Goal: Transaction & Acquisition: Register for event/course

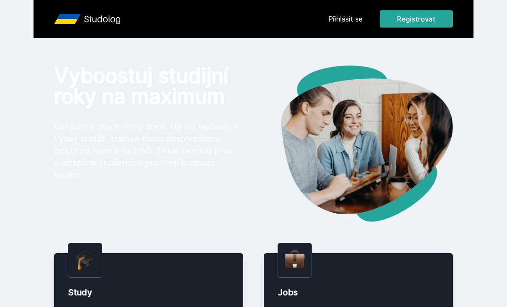
click at [403, 23] on button "Registrovat" at bounding box center [416, 18] width 73 height 17
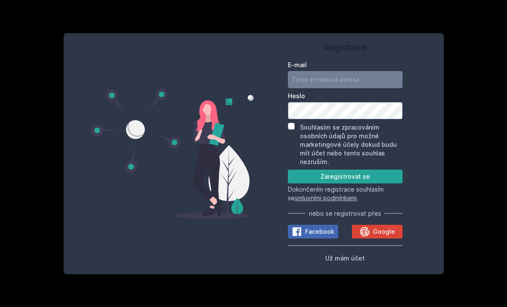
click at [301, 88] on input "E-mail" at bounding box center [345, 79] width 115 height 17
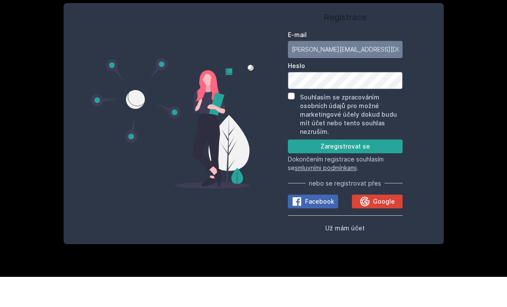
type input "[PERSON_NAME][EMAIL_ADDRESS][DOMAIN_NAME]"
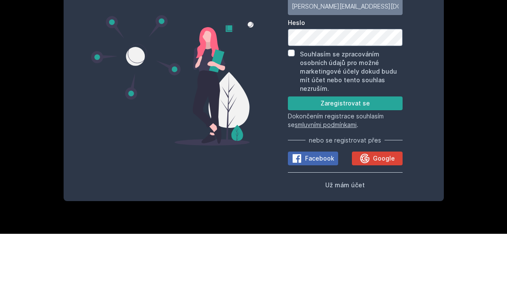
click at [292, 123] on input "Souhlasím se zpracováním osobních údajů pro možné marketingové účely dokud budu…" at bounding box center [291, 126] width 7 height 7
checkbox input "true"
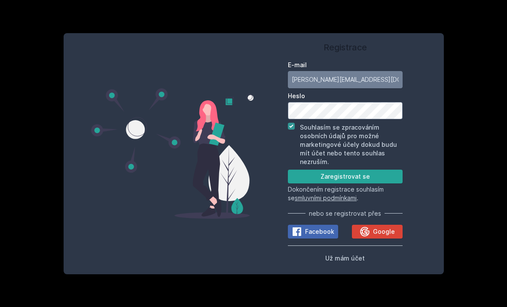
click at [311, 169] on button "Zaregistrovat se" at bounding box center [345, 176] width 115 height 14
click at [319, 169] on button "Zaregistrovat se" at bounding box center [345, 176] width 115 height 14
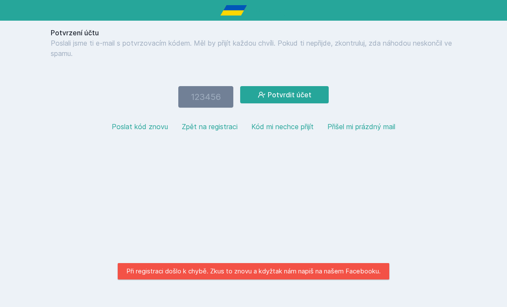
click at [191, 89] on input "number" at bounding box center [205, 96] width 55 height 21
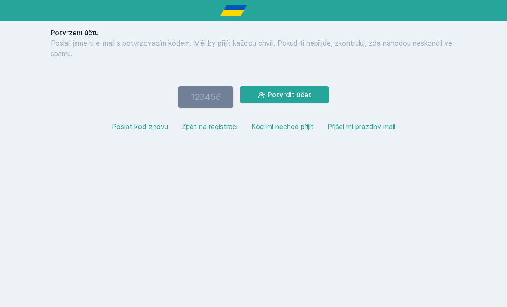
click at [211, 98] on input "number" at bounding box center [205, 96] width 55 height 21
paste input "254248"
type input "254248"
click at [261, 91] on icon at bounding box center [262, 94] width 9 height 9
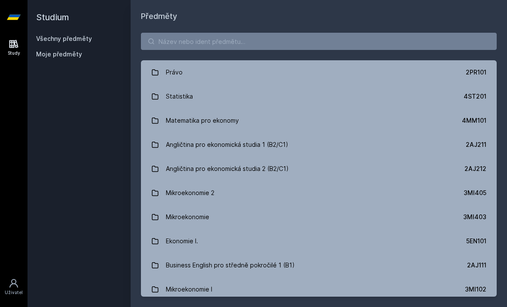
click at [169, 71] on div "Právo" at bounding box center [174, 72] width 17 height 17
click at [180, 69] on div "Právo" at bounding box center [174, 72] width 17 height 17
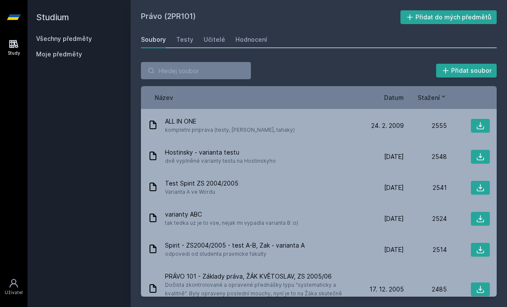
scroll to position [1902, 0]
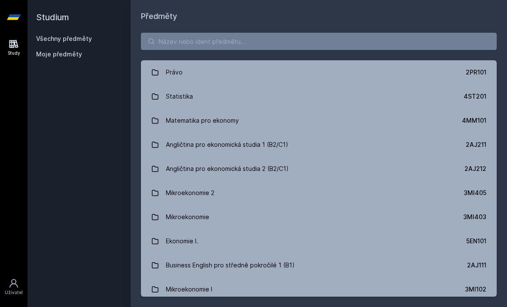
click at [208, 146] on div "Angličtina pro ekonomická studia 1 (B2/C1)" at bounding box center [227, 144] width 123 height 17
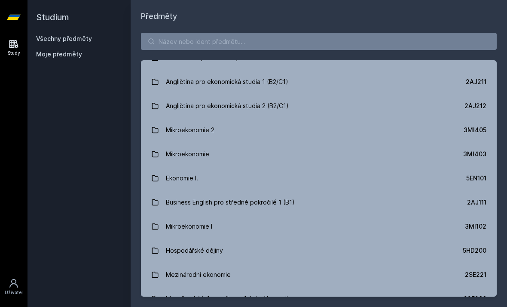
scroll to position [72, 0]
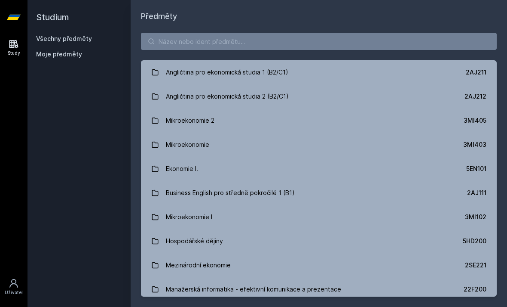
click at [200, 146] on div "Mikroekonomie" at bounding box center [187, 144] width 43 height 17
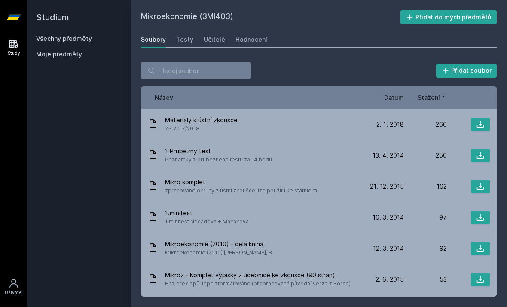
click at [187, 40] on div "Testy" at bounding box center [184, 39] width 17 height 9
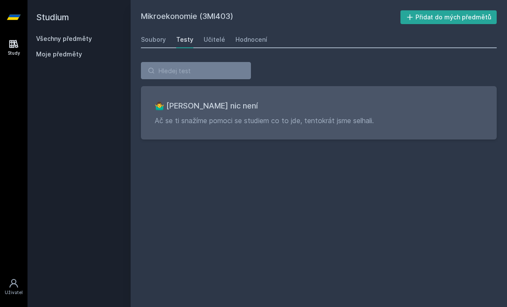
click at [212, 40] on div "Učitelé" at bounding box center [214, 39] width 21 height 9
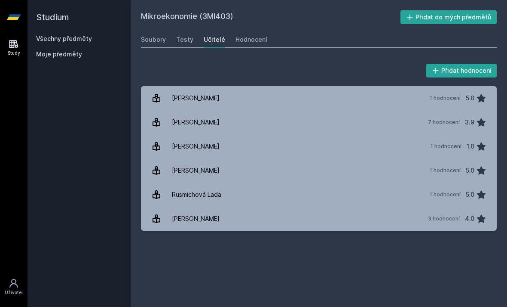
click at [236, 35] on link "Hodnocení" at bounding box center [252, 39] width 32 height 17
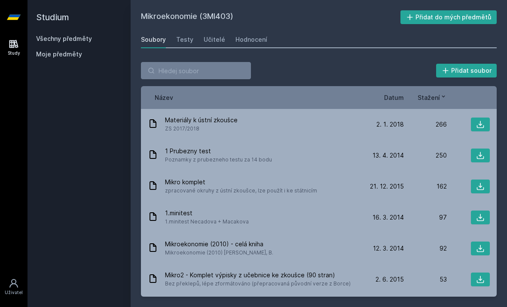
click at [212, 155] on span "Poznamky z prubezneho testu za 14 bodu" at bounding box center [218, 159] width 107 height 9
click at [193, 155] on span "Poznamky z prubezneho testu za 14 bodu" at bounding box center [218, 159] width 107 height 9
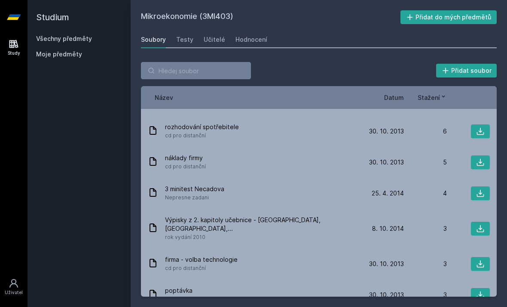
scroll to position [28, 0]
click at [47, 50] on span "Moje předměty" at bounding box center [59, 54] width 46 height 9
click at [52, 50] on span "Moje předměty" at bounding box center [59, 54] width 46 height 9
click at [52, 35] on link "Všechny předměty" at bounding box center [64, 38] width 56 height 7
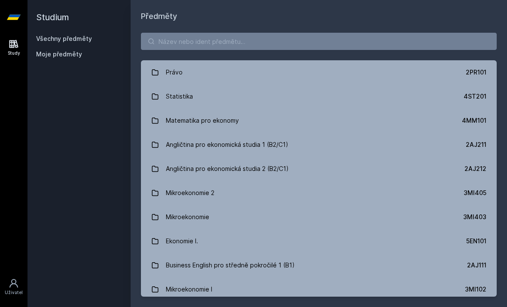
click at [175, 122] on div "Matematika pro ekonomy" at bounding box center [202, 120] width 73 height 17
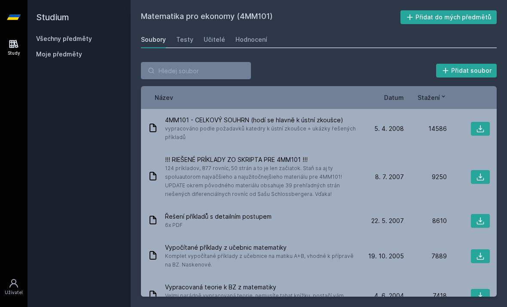
click at [52, 22] on h2 "Studium" at bounding box center [79, 17] width 86 height 34
click at [147, 43] on div "Soubory" at bounding box center [153, 39] width 25 height 9
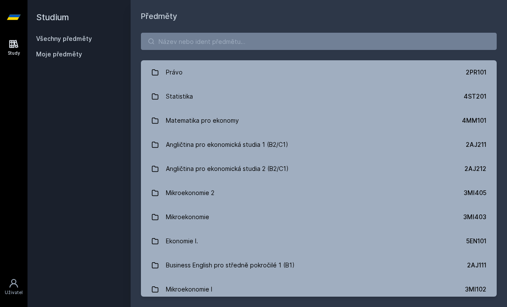
click at [166, 73] on div "Právo" at bounding box center [174, 72] width 17 height 17
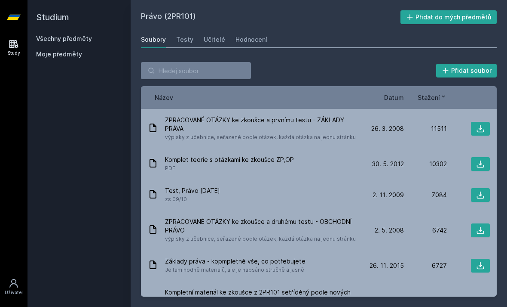
click at [415, 15] on icon at bounding box center [410, 17] width 9 height 9
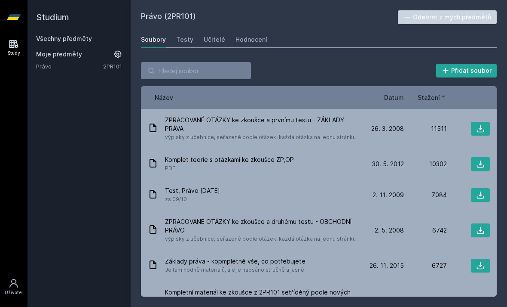
click at [54, 41] on link "Všechny předměty" at bounding box center [64, 38] width 56 height 7
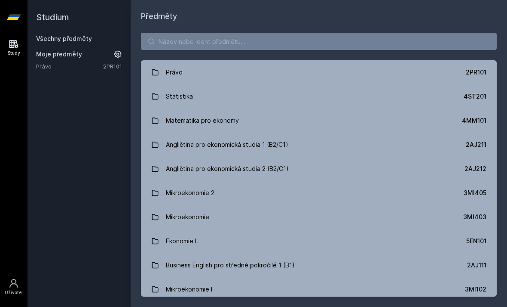
click at [178, 124] on div "Matematika pro ekonomy" at bounding box center [202, 120] width 73 height 17
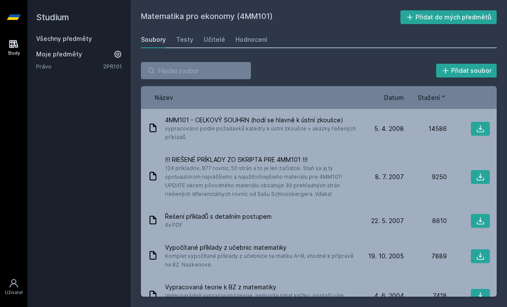
click at [411, 20] on icon at bounding box center [410, 17] width 9 height 9
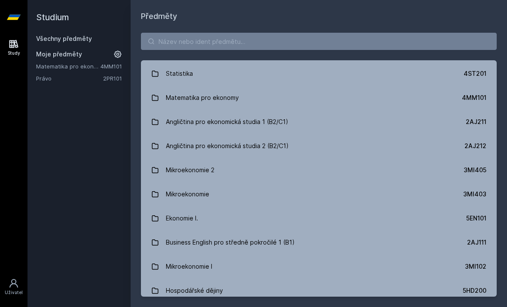
scroll to position [22, 0]
click at [184, 122] on div "Angličtina pro ekonomická studia 1 (B2/C1)" at bounding box center [227, 122] width 123 height 17
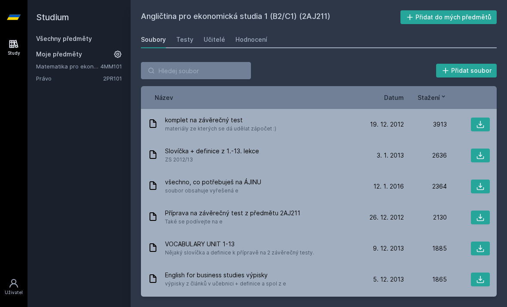
click at [413, 19] on icon at bounding box center [410, 17] width 9 height 9
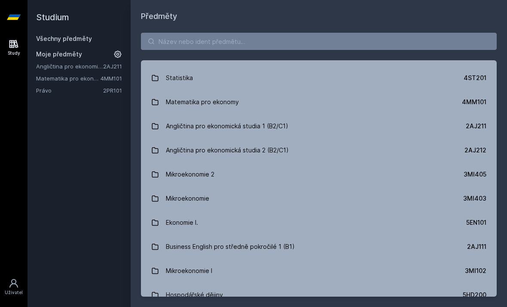
scroll to position [48, 0]
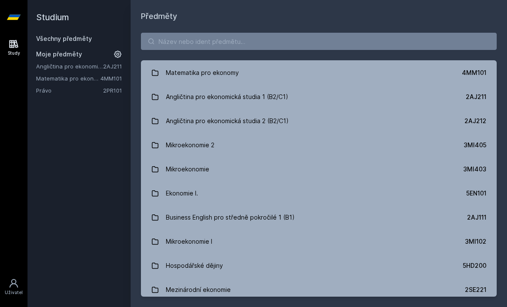
click at [178, 170] on div "Mikroekonomie" at bounding box center [187, 168] width 43 height 17
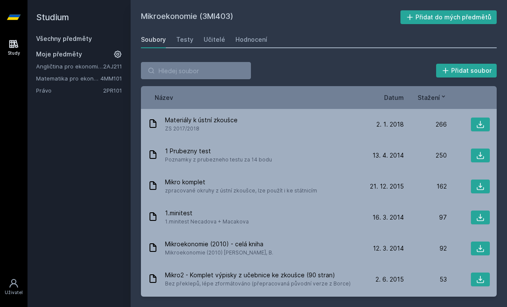
click at [413, 21] on icon at bounding box center [410, 17] width 9 height 9
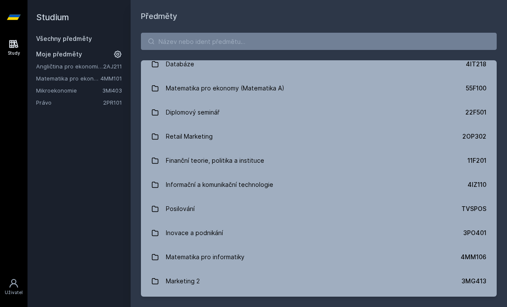
scroll to position [519, 0]
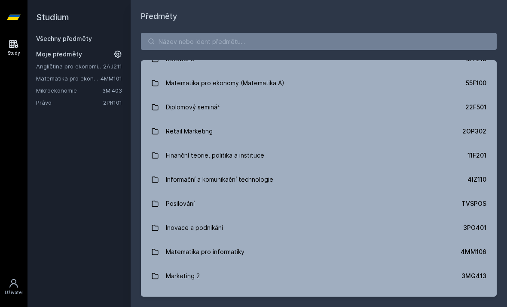
click at [192, 159] on div "Finanční teorie, politika a instituce" at bounding box center [215, 155] width 98 height 17
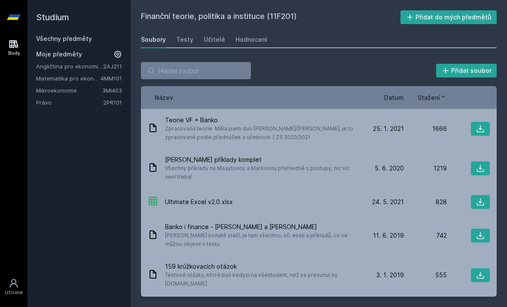
click at [480, 130] on icon at bounding box center [480, 128] width 9 height 9
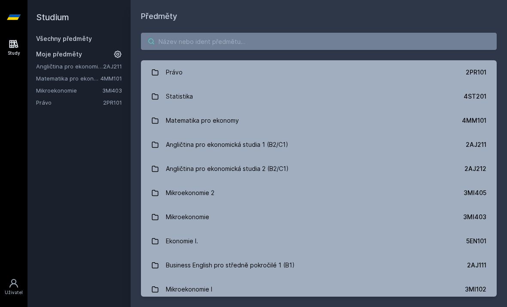
click at [163, 43] on input "search" at bounding box center [319, 41] width 356 height 17
click at [175, 47] on input "search" at bounding box center [319, 41] width 356 height 17
click at [179, 46] on input "search" at bounding box center [319, 41] width 356 height 17
click at [183, 40] on input "search" at bounding box center [319, 41] width 356 height 17
click at [181, 37] on input "search" at bounding box center [319, 41] width 356 height 17
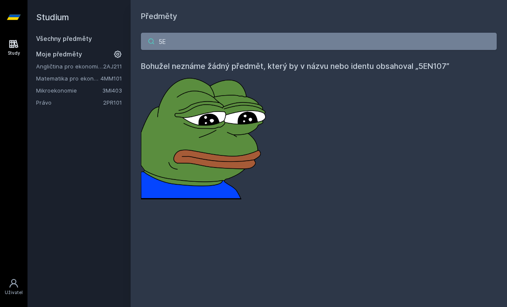
type input "5"
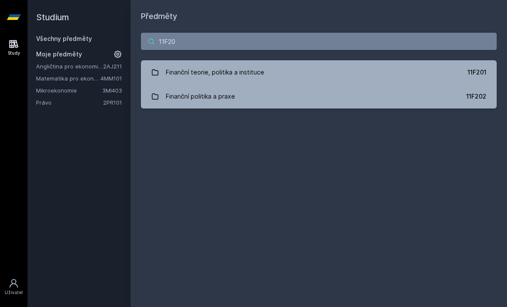
type input "11F201"
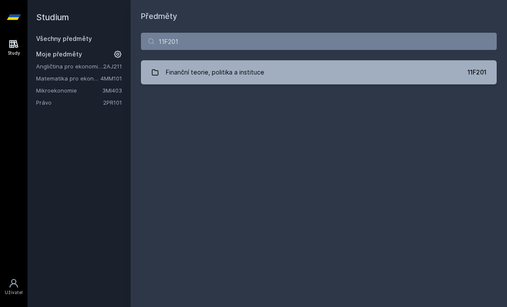
click at [158, 71] on icon at bounding box center [155, 72] width 6 height 6
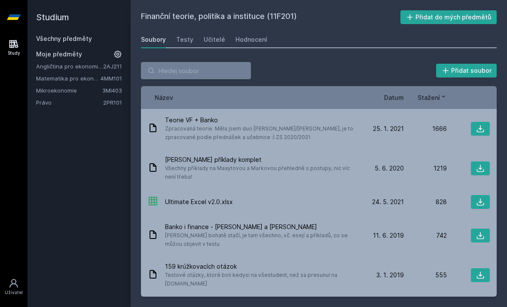
click at [415, 13] on icon at bounding box center [410, 17] width 9 height 9
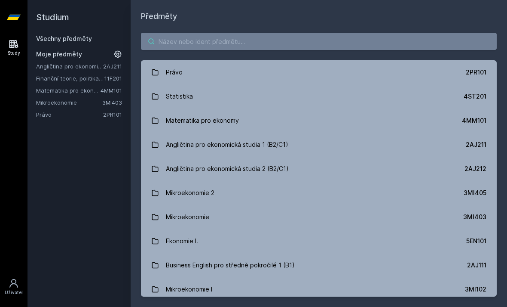
click at [173, 40] on input "search" at bounding box center [319, 41] width 356 height 17
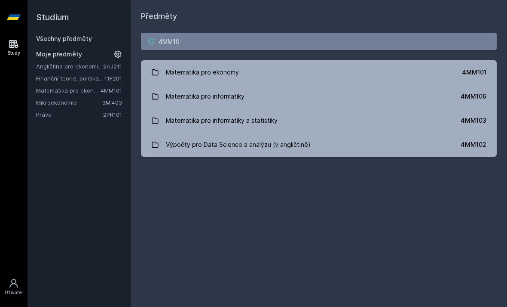
type input "4MM101"
